Goal: Check status: Check status

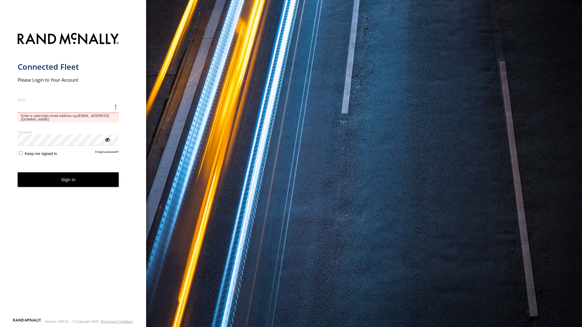
type input "**********"
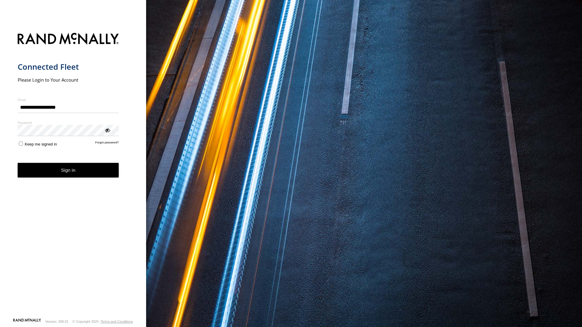
click at [62, 178] on form "**********" at bounding box center [73, 173] width 111 height 289
click at [92, 174] on button "Sign in" at bounding box center [68, 170] width 101 height 15
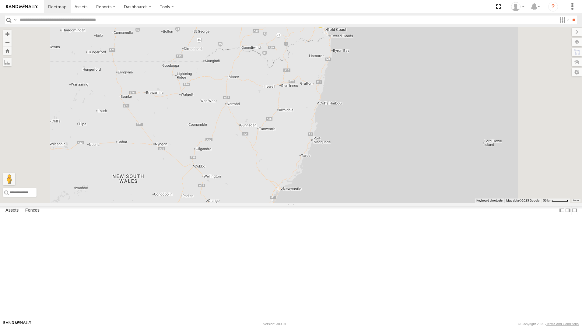
drag, startPoint x: 48, startPoint y: 220, endPoint x: 71, endPoint y: 223, distance: 23.0
click at [0, 0] on div "All Assets" at bounding box center [0, 0] width 0 height 0
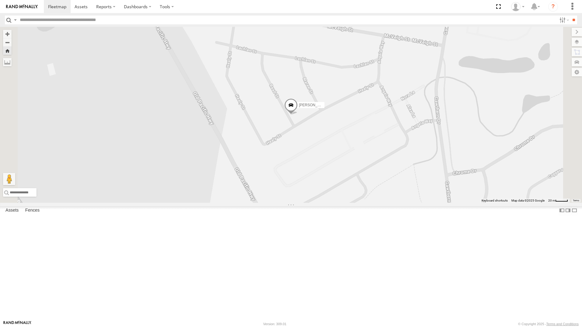
click at [298, 115] on span at bounding box center [290, 106] width 13 height 16
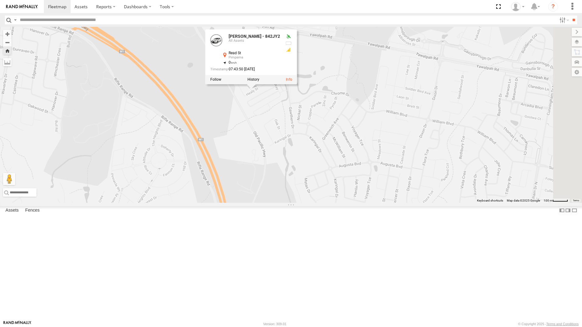
drag, startPoint x: 423, startPoint y: 233, endPoint x: 304, endPoint y: 235, distance: 118.5
click at [304, 203] on div "Jace Seumanu - 842JY2 Jace Seumanu - 842JY2 All Assets Read St Pimpama -27.8261…" at bounding box center [291, 115] width 582 height 176
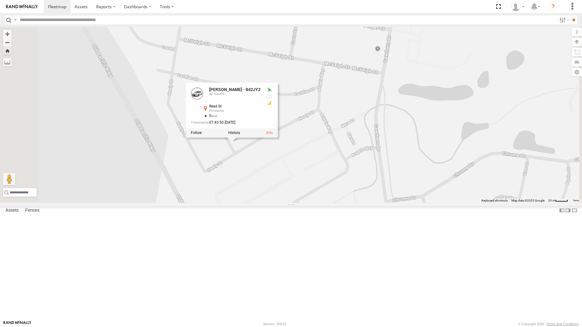
drag, startPoint x: 323, startPoint y: 127, endPoint x: 368, endPoint y: 193, distance: 79.7
click at [323, 203] on div "Jace Seumanu - 842JY2 Jace Seumanu - 842JY2 All Assets Read St Pimpama -27.8261…" at bounding box center [291, 115] width 582 height 176
click at [472, 124] on div "Jace Seumanu - 842JY2 Jace Seumanu - 842JY2 All Assets Read St Pimpama -27.8261…" at bounding box center [291, 115] width 582 height 176
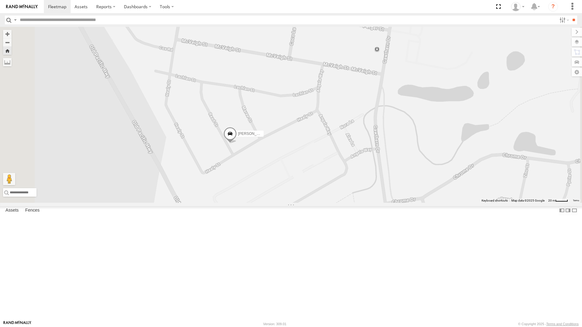
click at [0, 0] on div "Jace Seumanu - 842JY2" at bounding box center [0, 0] width 0 height 0
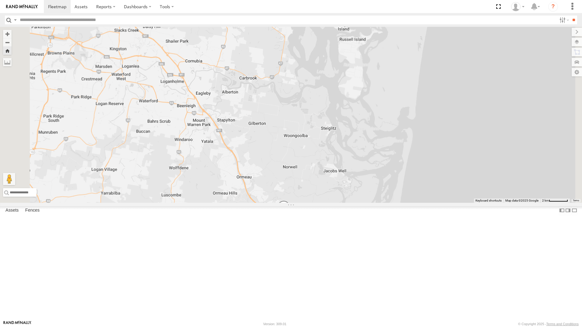
drag, startPoint x: 304, startPoint y: 149, endPoint x: 329, endPoint y: 258, distance: 112.1
click at [339, 203] on div "Jace Seumanu - 842JY2" at bounding box center [291, 115] width 582 height 176
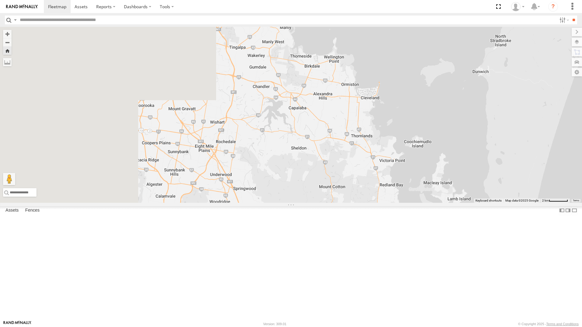
drag, startPoint x: 203, startPoint y: 146, endPoint x: 275, endPoint y: 231, distance: 111.7
click at [333, 327] on html at bounding box center [291, 163] width 582 height 327
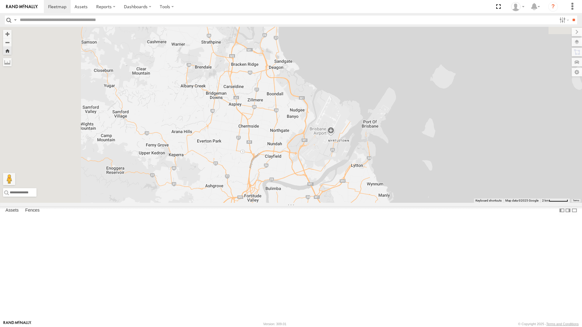
drag, startPoint x: 262, startPoint y: 198, endPoint x: 291, endPoint y: 281, distance: 87.9
click at [306, 203] on div "Jace Seumanu - 842JY2" at bounding box center [291, 115] width 582 height 176
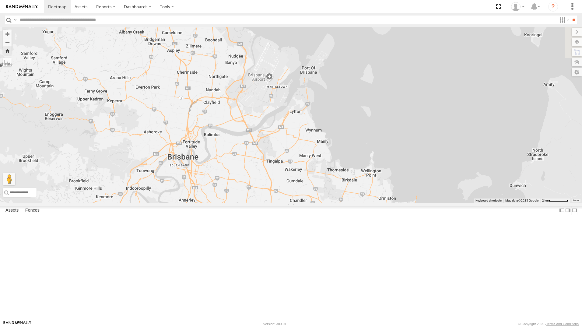
drag, startPoint x: 347, startPoint y: 308, endPoint x: 294, endPoint y: 169, distance: 149.2
click at [238, 109] on div "Jace Seumanu - 842JY2" at bounding box center [291, 115] width 582 height 176
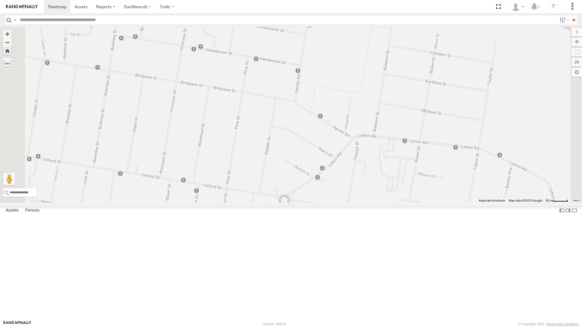
drag, startPoint x: 266, startPoint y: 188, endPoint x: 265, endPoint y: 202, distance: 14.7
click at [265, 202] on div "Jace Seumanu - 842JY2" at bounding box center [291, 115] width 582 height 176
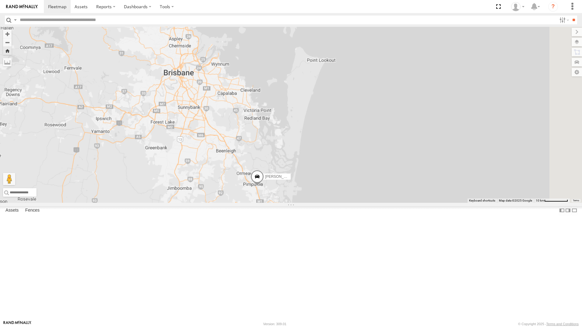
drag, startPoint x: 352, startPoint y: 203, endPoint x: 285, endPoint y: 183, distance: 70.3
click at [284, 171] on div "Jace Seumanu - 842JY2" at bounding box center [291, 115] width 582 height 176
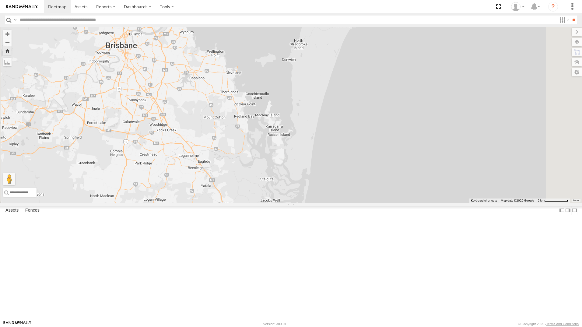
drag, startPoint x: 356, startPoint y: 121, endPoint x: 290, endPoint y: 151, distance: 72.3
click at [290, 151] on div "Jace Seumanu - 842JY2" at bounding box center [291, 115] width 582 height 176
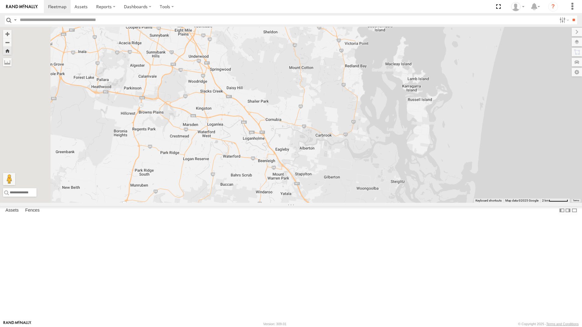
drag, startPoint x: 275, startPoint y: 149, endPoint x: 378, endPoint y: 99, distance: 114.5
click at [378, 99] on div "Jace Seumanu - 842JY2" at bounding box center [291, 115] width 582 height 176
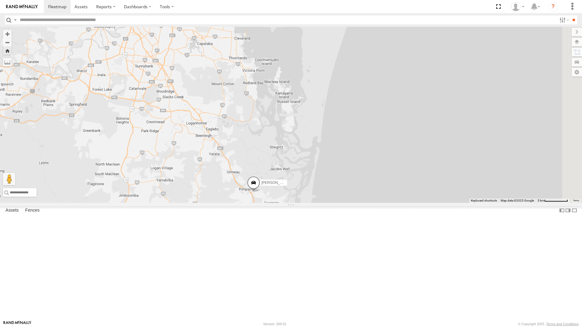
drag, startPoint x: 368, startPoint y: 91, endPoint x: 294, endPoint y: 125, distance: 82.3
click at [294, 125] on div "Jace Seumanu - 842JY2" at bounding box center [291, 115] width 582 height 176
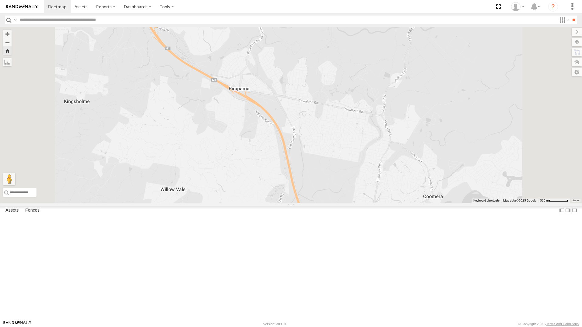
click at [0, 0] on div "All Assets" at bounding box center [0, 0] width 0 height 0
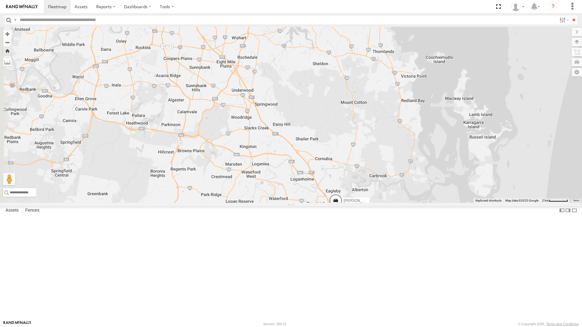
drag, startPoint x: 475, startPoint y: 232, endPoint x: 497, endPoint y: 343, distance: 113.0
click at [497, 327] on html at bounding box center [291, 163] width 582 height 327
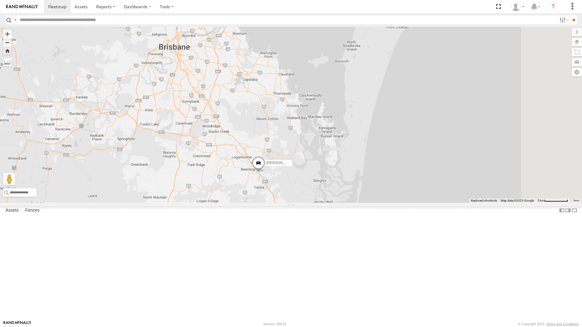
drag, startPoint x: 412, startPoint y: 149, endPoint x: 310, endPoint y: 129, distance: 104.4
click at [311, 129] on div "Jace Seumanu - 842JY2" at bounding box center [291, 115] width 582 height 176
